Goal: Connect with others: Establish contact or relationships with other users

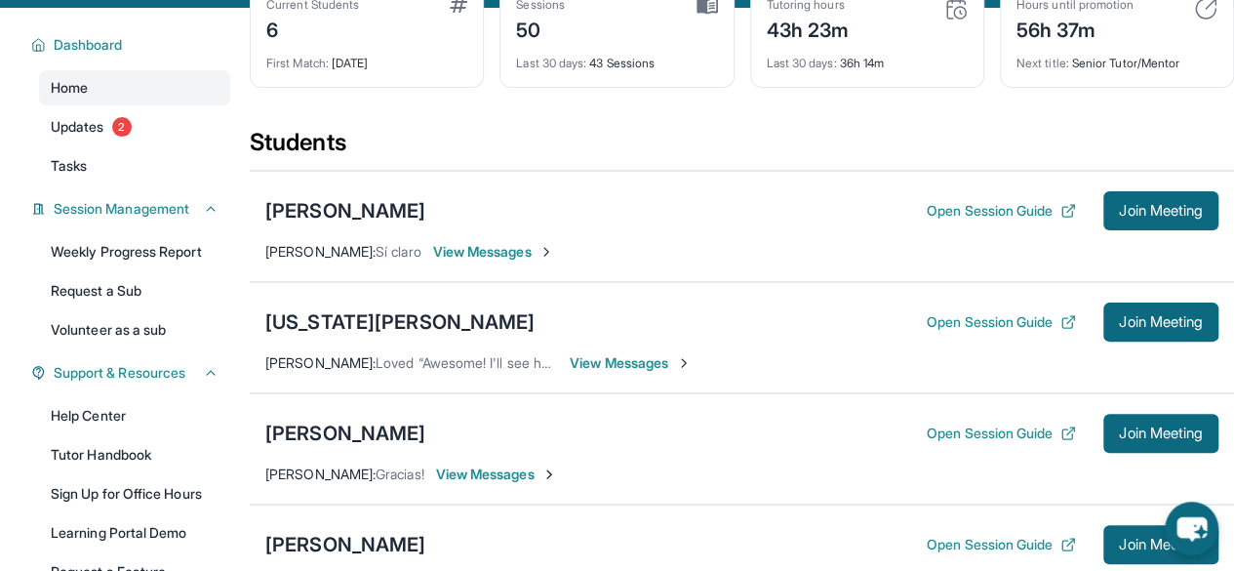
scroll to position [134, 0]
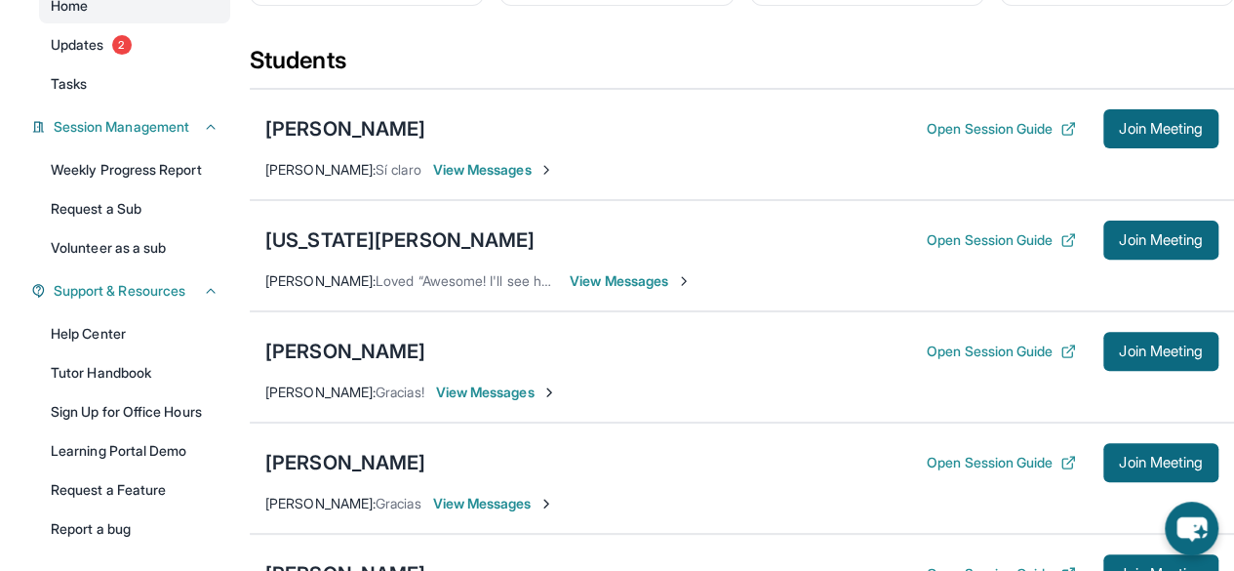
scroll to position [214, 0]
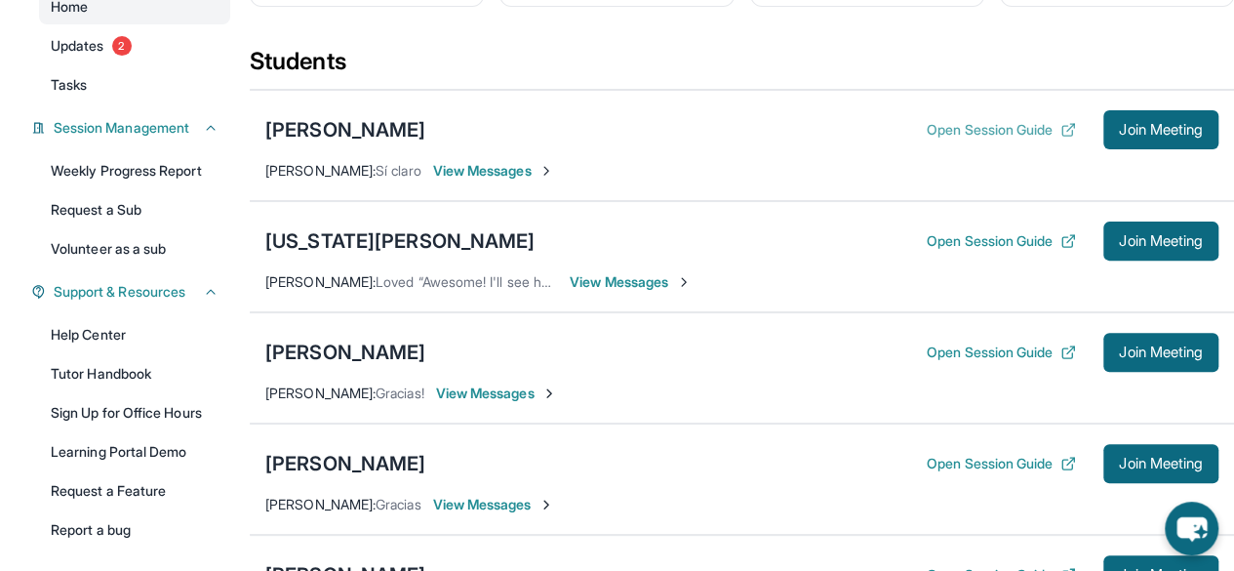
click at [938, 126] on button "Open Session Guide" at bounding box center [1001, 130] width 149 height 20
click at [363, 235] on div "[US_STATE][PERSON_NAME]" at bounding box center [399, 240] width 269 height 27
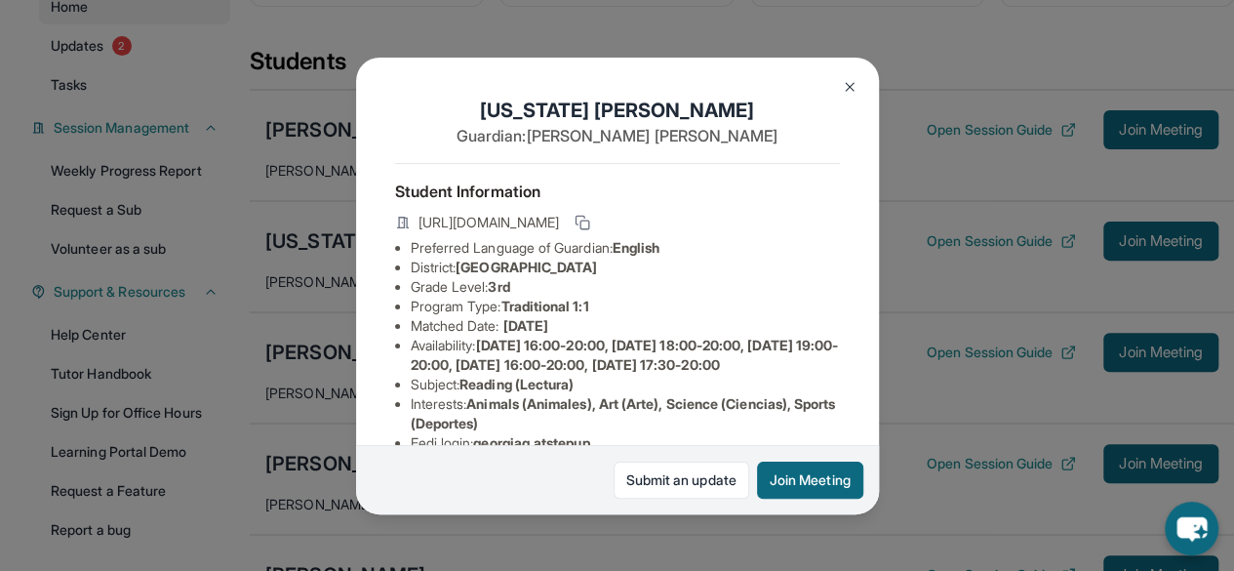
click at [845, 86] on img at bounding box center [850, 87] width 16 height 16
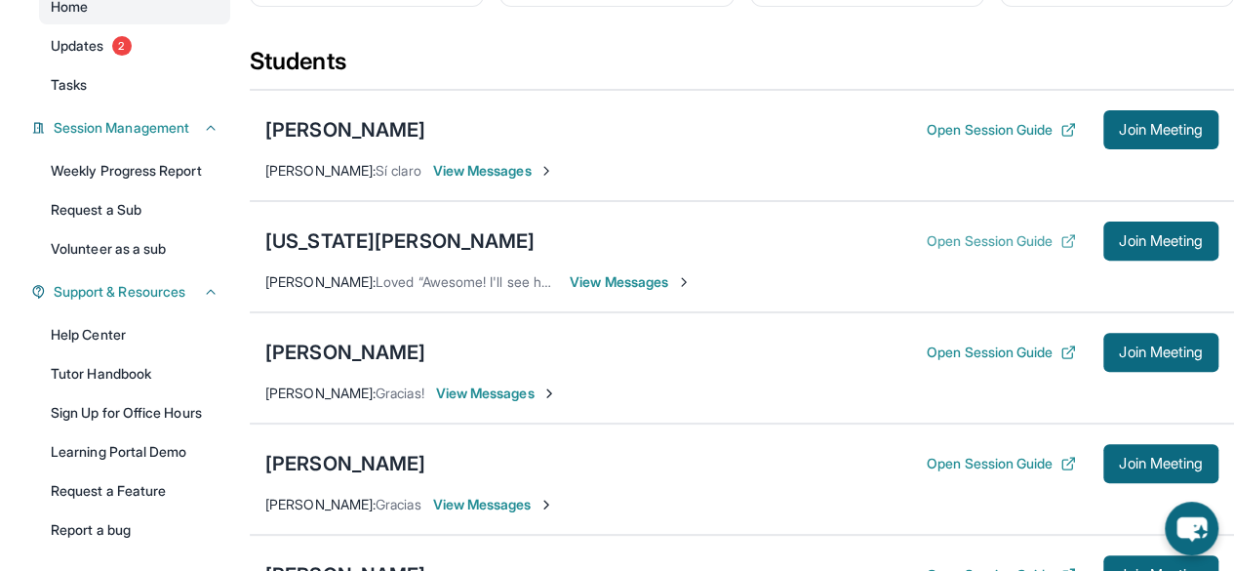
click at [1009, 246] on button "Open Session Guide" at bounding box center [1001, 241] width 149 height 20
click at [347, 245] on div "[US_STATE][PERSON_NAME]" at bounding box center [399, 240] width 269 height 27
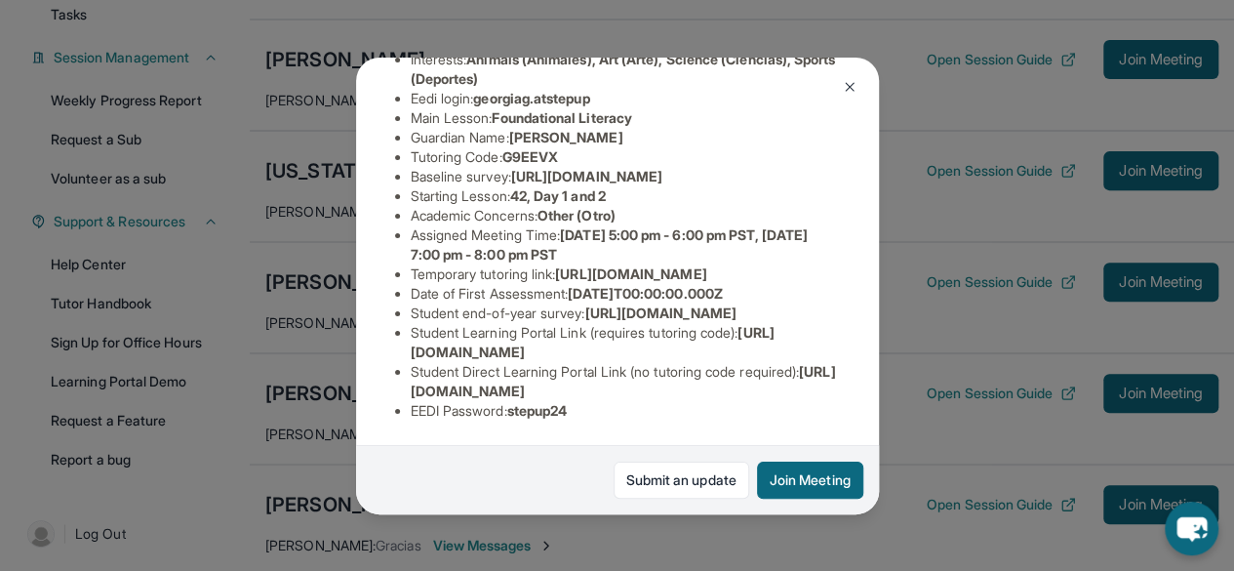
scroll to position [570, 0]
click at [846, 89] on img at bounding box center [850, 87] width 16 height 16
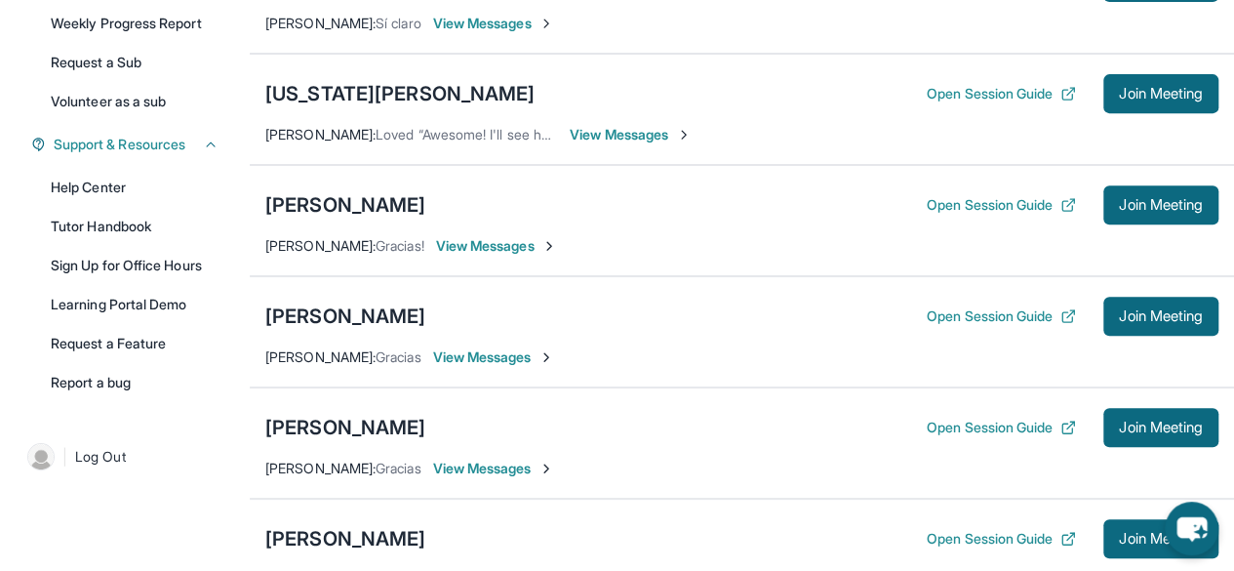
scroll to position [391, 0]
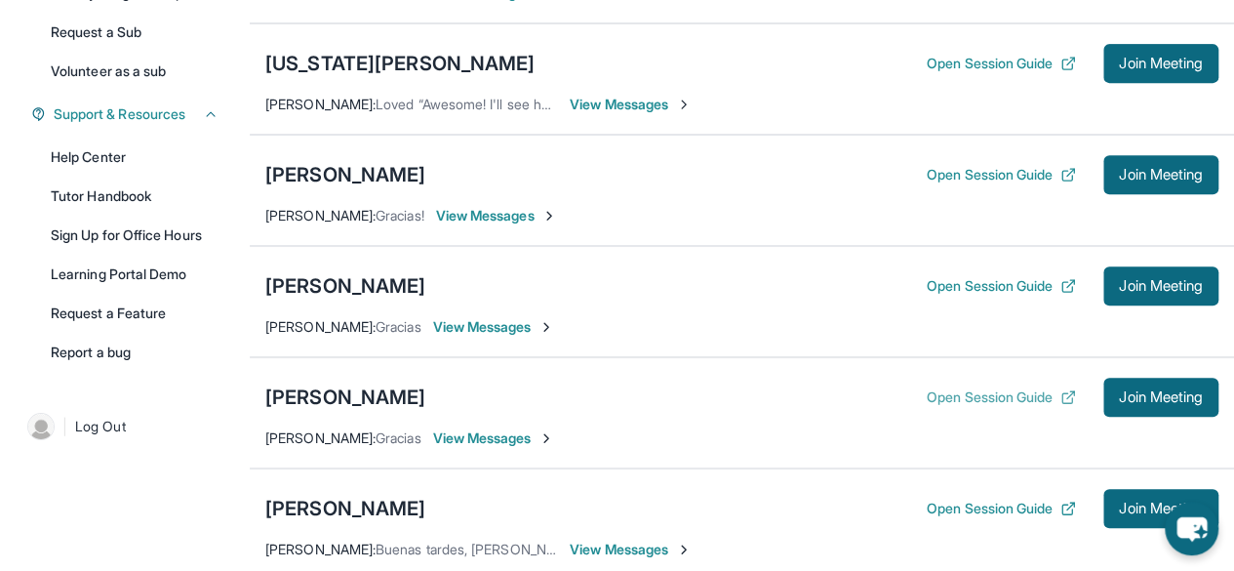
click at [1003, 393] on button "Open Session Guide" at bounding box center [1001, 397] width 149 height 20
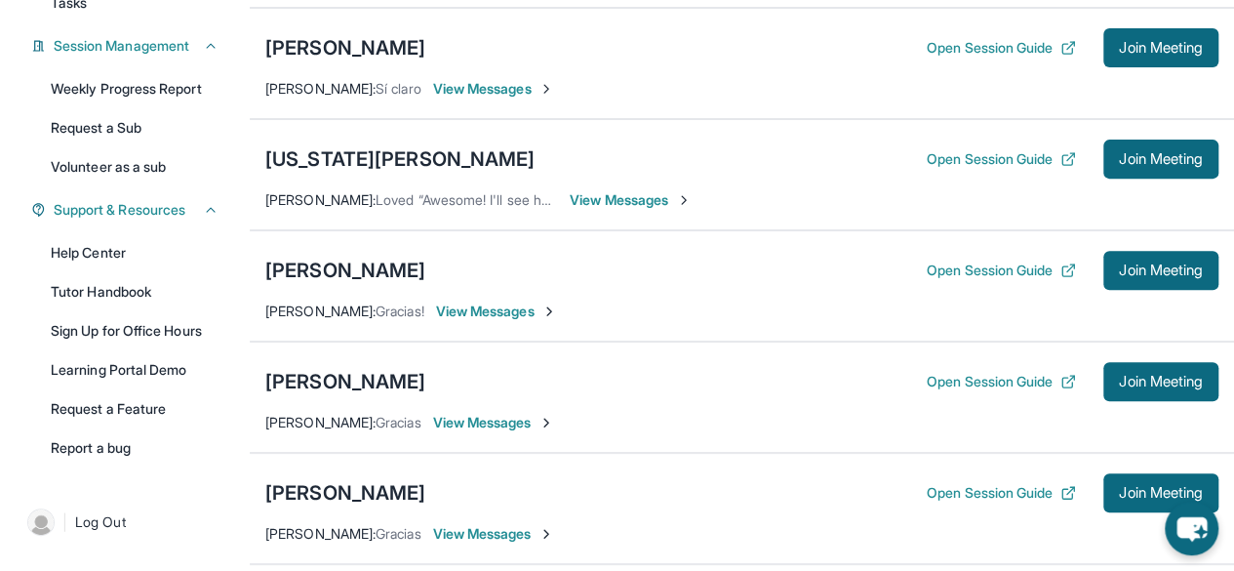
scroll to position [301, 0]
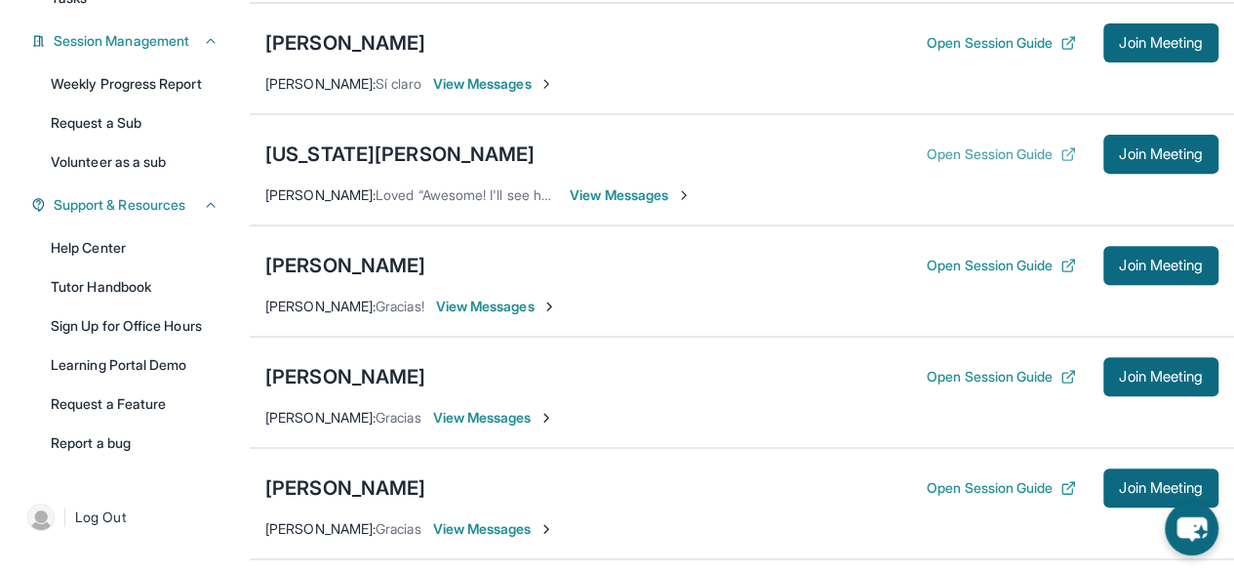
click at [972, 149] on button "Open Session Guide" at bounding box center [1001, 154] width 149 height 20
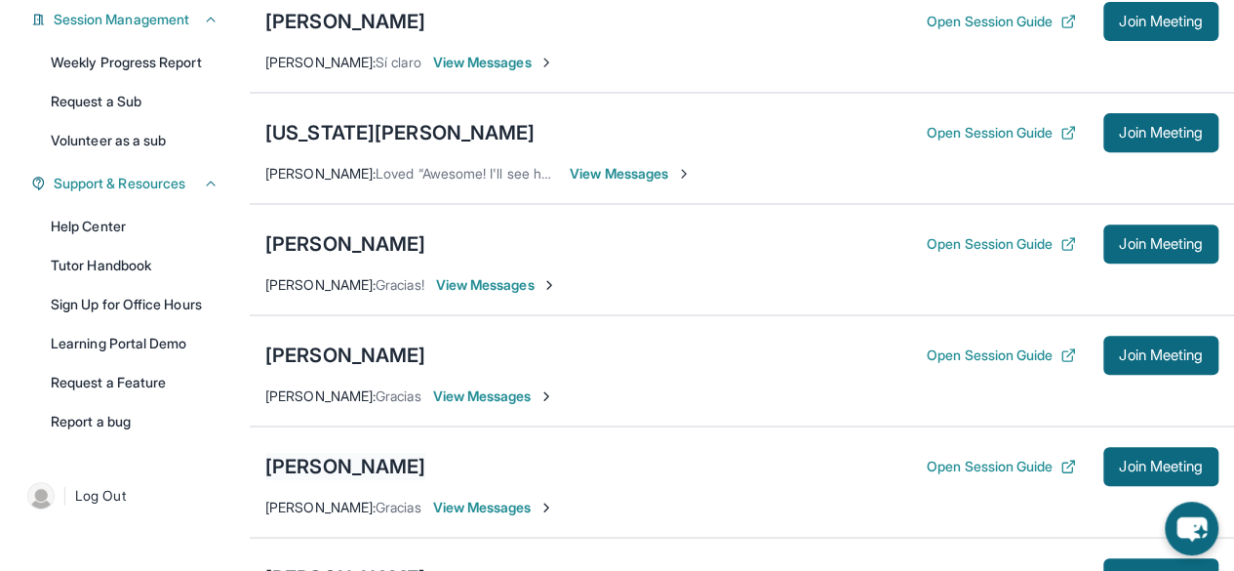
click at [425, 458] on div "[PERSON_NAME]" at bounding box center [345, 466] width 160 height 27
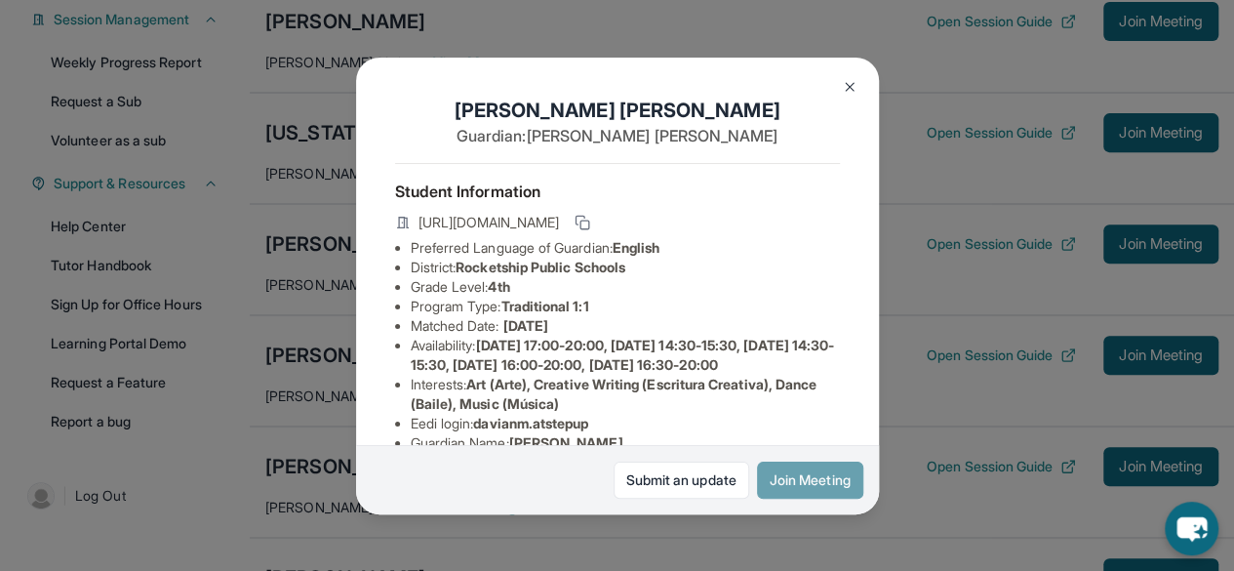
click at [804, 472] on button "Join Meeting" at bounding box center [810, 480] width 106 height 37
